Goal: Information Seeking & Learning: Learn about a topic

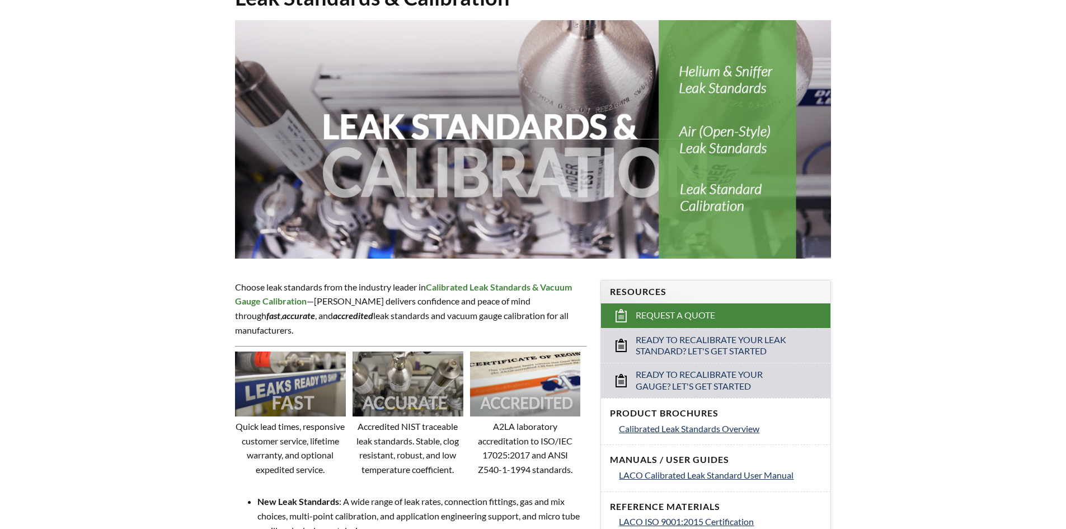
select select "Language Translate Widget"
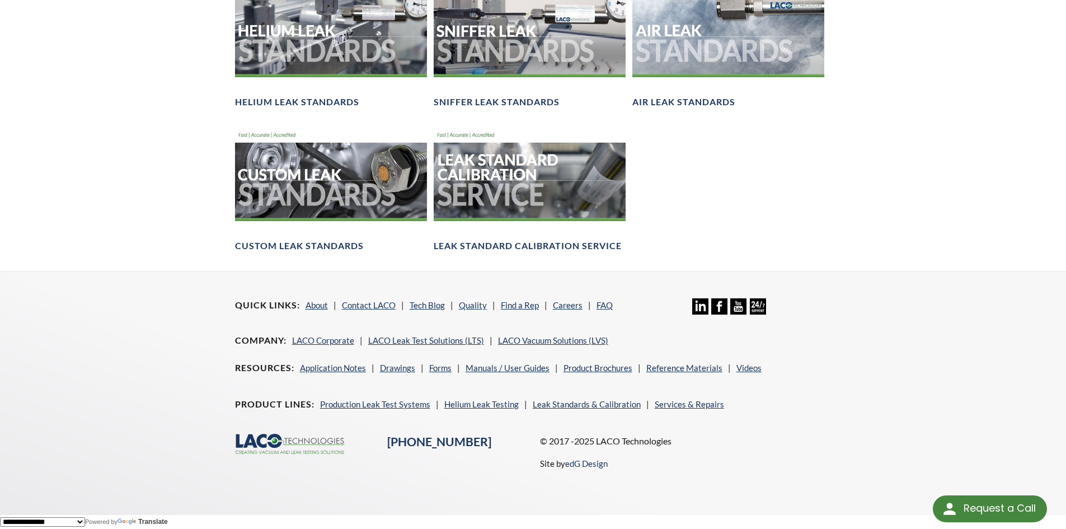
scroll to position [674, 0]
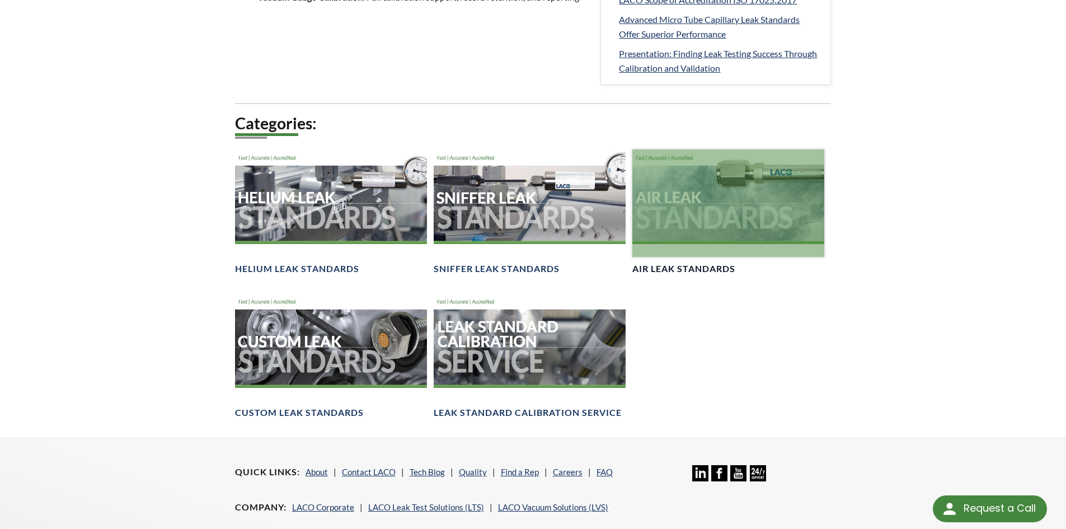
click at [711, 186] on div at bounding box center [728, 203] width 192 height 108
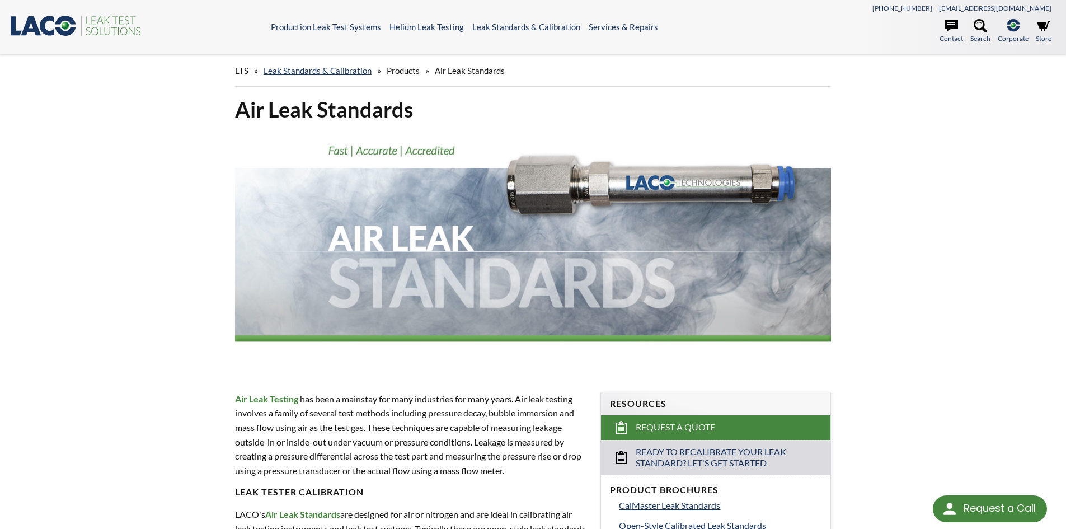
click at [404, 247] on img at bounding box center [533, 251] width 596 height 238
click at [419, 273] on img at bounding box center [533, 251] width 596 height 238
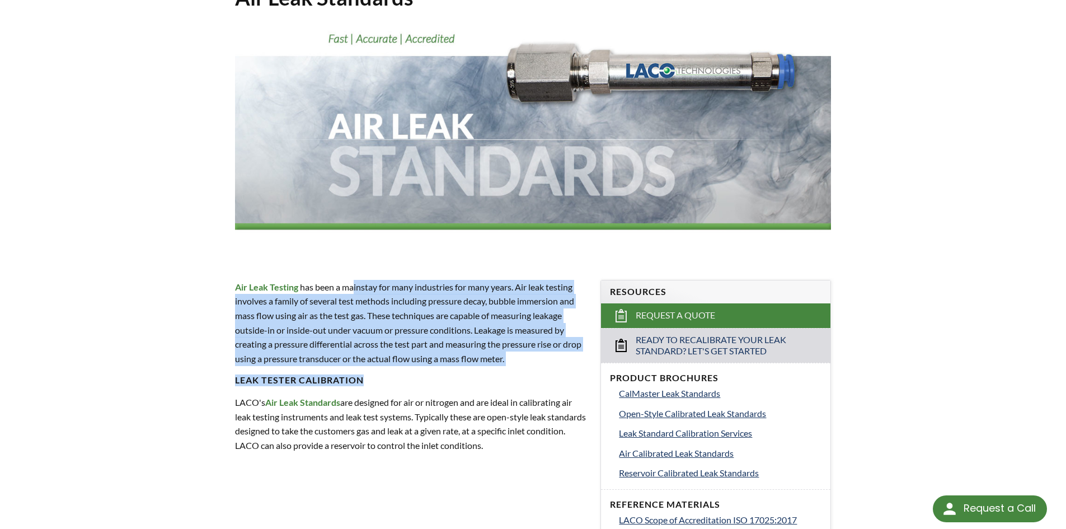
drag, startPoint x: 355, startPoint y: 289, endPoint x: 508, endPoint y: 376, distance: 175.9
click at [508, 376] on div "Air Leak Testing has been a mainstay for many industries for many years. Air le…" at bounding box center [411, 366] width 353 height 173
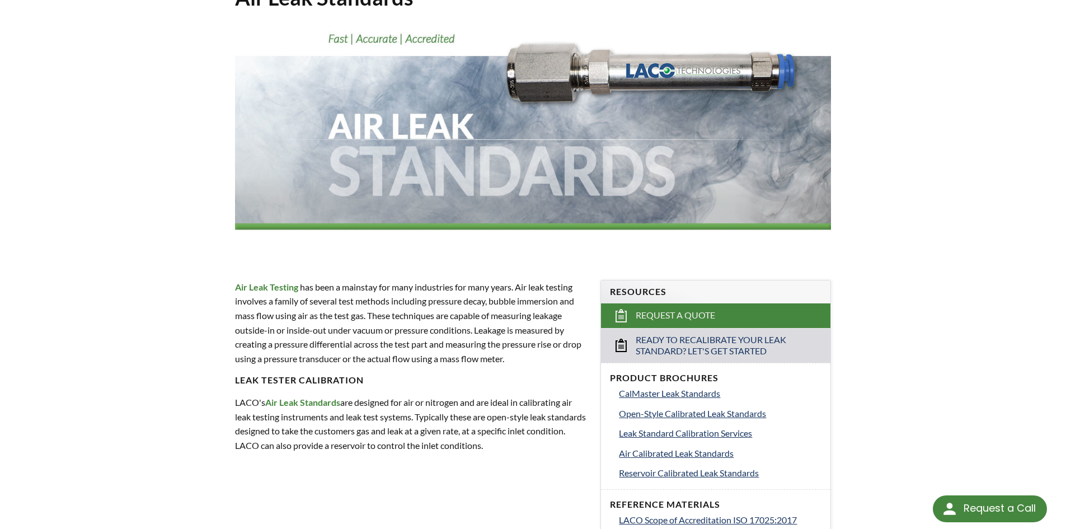
click at [468, 402] on p "LACO's Air Leak Standards are designed for air or nitrogen and are ideal in cal…" at bounding box center [411, 423] width 353 height 57
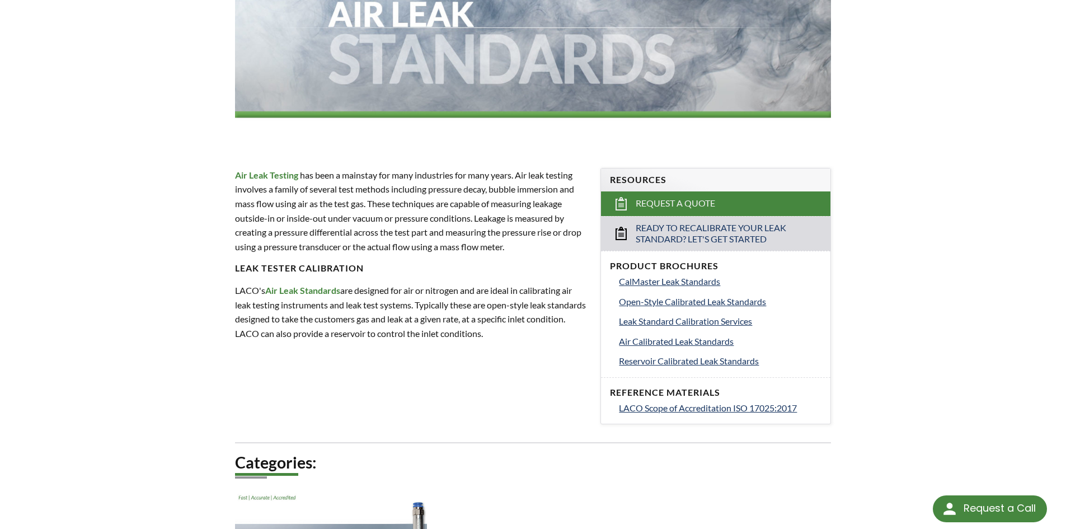
click at [306, 291] on strong "Air Leak Standards" at bounding box center [302, 290] width 75 height 11
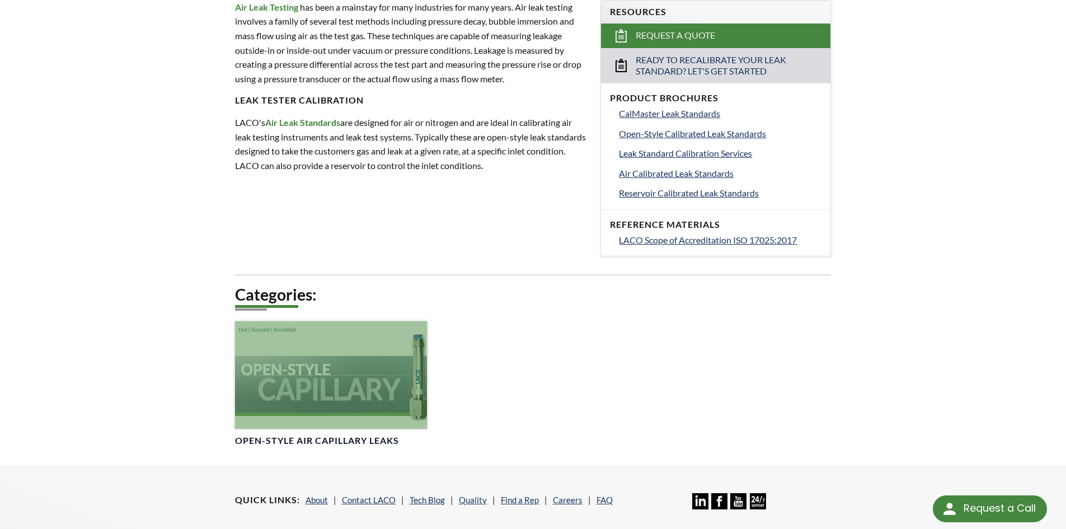
click at [281, 375] on div at bounding box center [331, 375] width 192 height 108
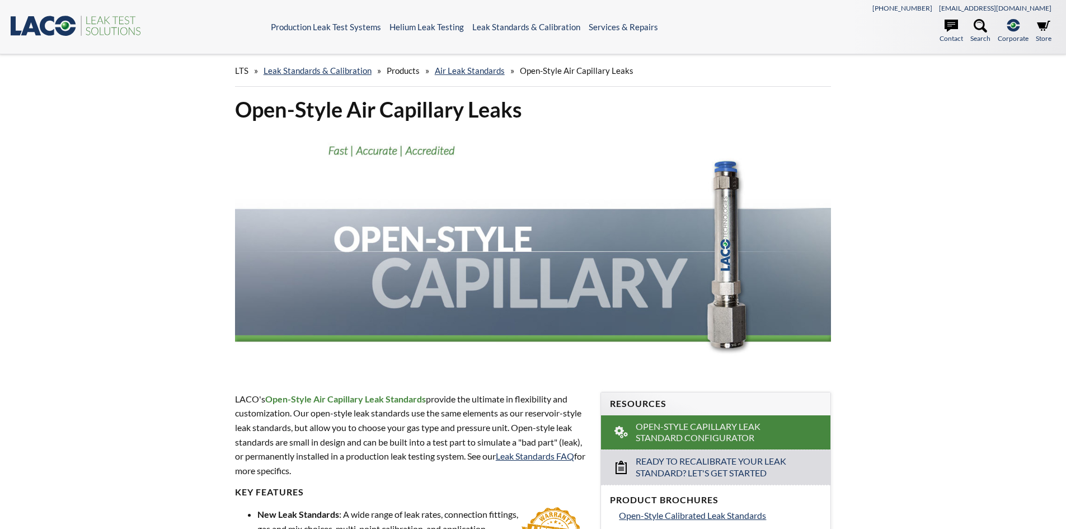
select select "Language Translate Widget"
click at [161, 374] on div "LTS » Leak Standards & Calibration » Products » Air Leak Standards » Open-Style…" at bounding box center [533, 520] width 1066 height 932
drag, startPoint x: 482, startPoint y: 396, endPoint x: 395, endPoint y: 472, distance: 115.8
click at [395, 472] on p "LACO's Open-Style Air Capillary Leak Standards provide the ultimate in flexibil…" at bounding box center [411, 435] width 353 height 86
click at [394, 472] on p "LACO's Open-Style Air Capillary Leak Standards provide the ultimate in flexibil…" at bounding box center [411, 435] width 353 height 86
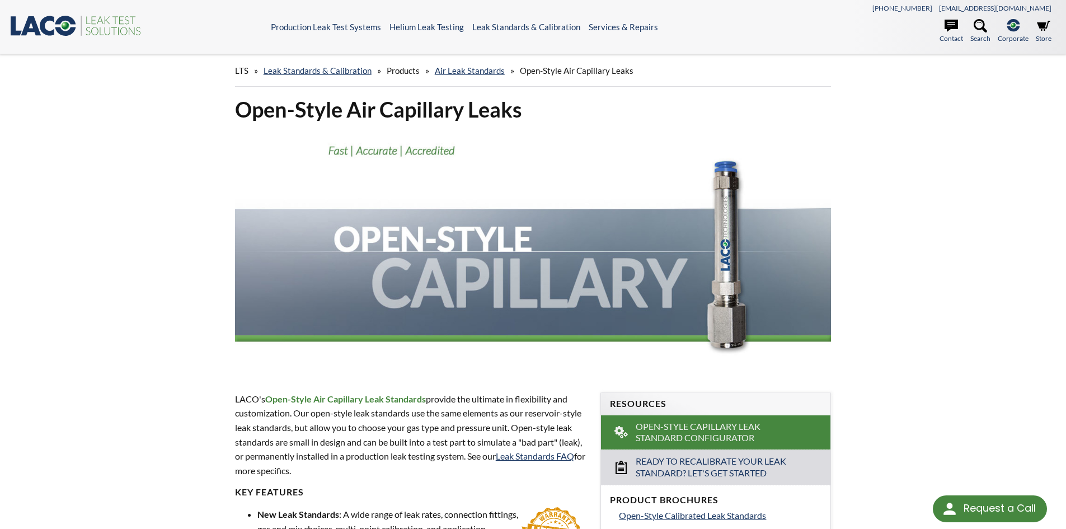
scroll to position [168, 0]
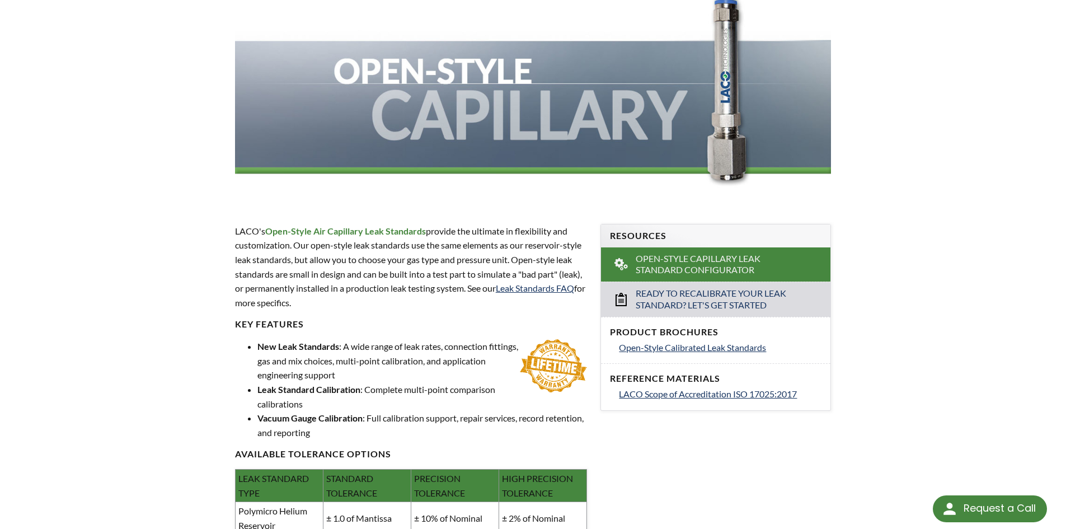
click at [357, 359] on li "New Leak Standards : A wide range of leak rates, connection fittings, gas and m…" at bounding box center [422, 360] width 330 height 43
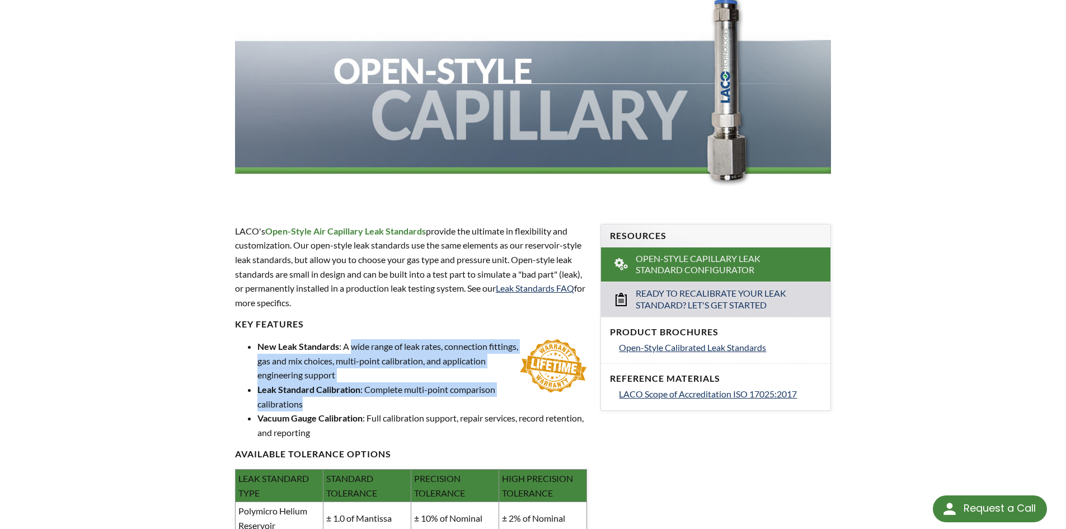
drag, startPoint x: 349, startPoint y: 345, endPoint x: 351, endPoint y: 402, distance: 56.5
click at [350, 400] on ul "New Leak Standards : A wide range of leak rates, connection fittings, gas and m…" at bounding box center [411, 389] width 353 height 100
click at [351, 402] on li "Leak Standard Calibration : Complete multi-point comparison calibrations" at bounding box center [422, 396] width 330 height 29
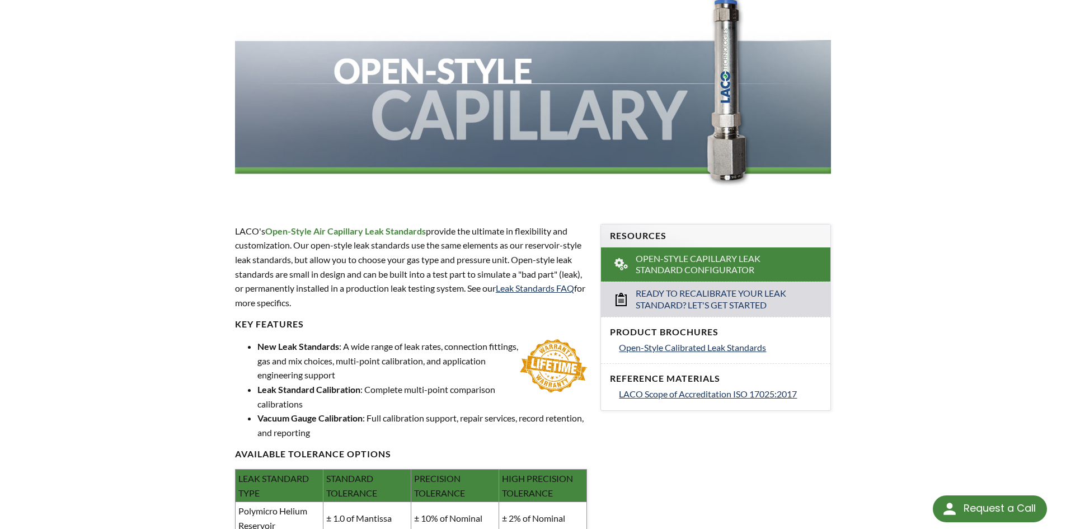
scroll to position [0, 0]
